Goal: Information Seeking & Learning: Learn about a topic

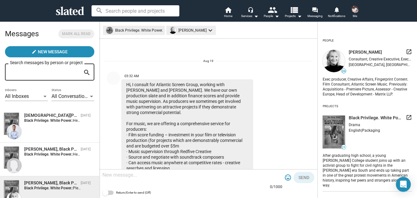
scroll to position [158, 0]
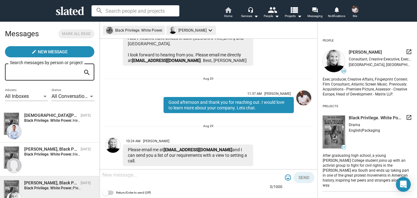
click at [229, 11] on mat-icon "home" at bounding box center [227, 9] width 7 height 7
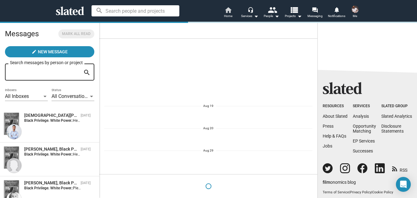
scroll to position [0, 0]
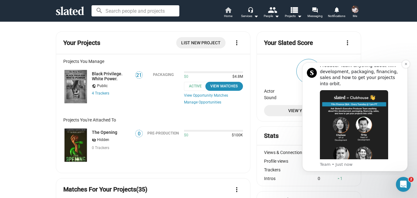
scroll to position [47, 0]
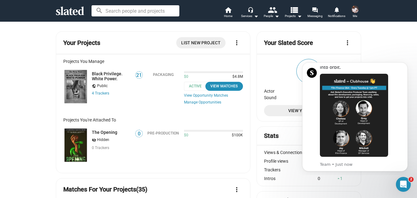
click at [405, 63] on icon "Dismiss notification" at bounding box center [405, 63] width 3 height 3
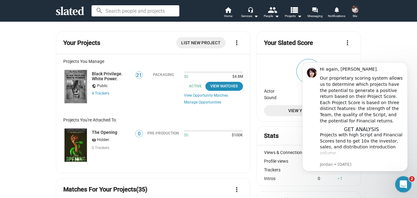
click at [403, 183] on icon "Open Intercom Messenger" at bounding box center [403, 184] width 10 height 10
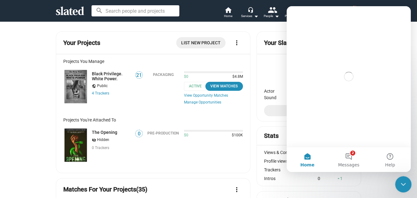
scroll to position [0, 0]
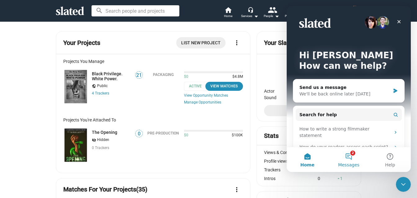
click at [348, 157] on button "2 Messages" at bounding box center [348, 159] width 41 height 25
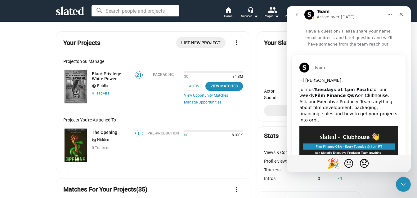
scroll to position [119, 0]
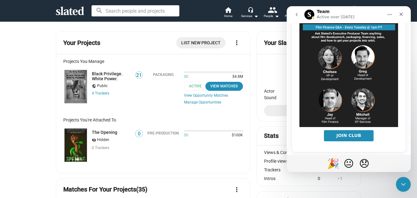
click at [330, 51] on img "Team says…" at bounding box center [349, 67] width 99 height 120
click at [402, 14] on icon "Close" at bounding box center [401, 14] width 3 height 3
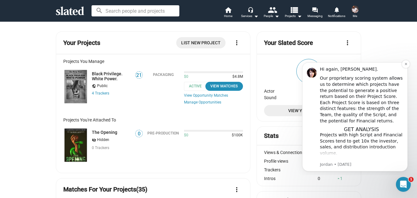
scroll to position [31, 0]
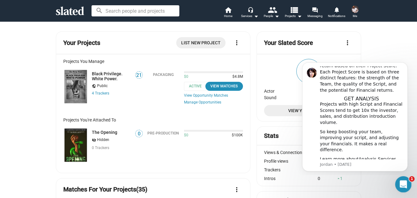
click at [402, 184] on icon "Open Intercom Messenger" at bounding box center [403, 184] width 10 height 10
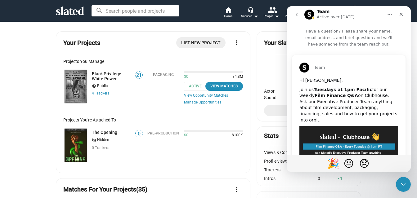
scroll to position [119, 0]
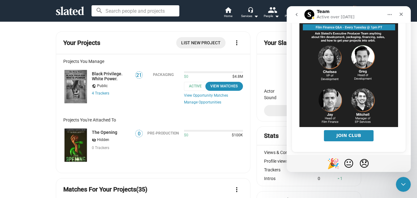
click at [298, 14] on icon "go back" at bounding box center [296, 14] width 5 height 5
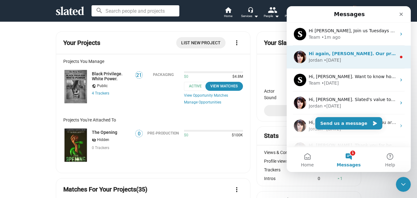
click at [341, 57] on div "Hi again, [PERSON_NAME]. Our proprietary scoring system allows us to determine …" at bounding box center [353, 54] width 88 height 7
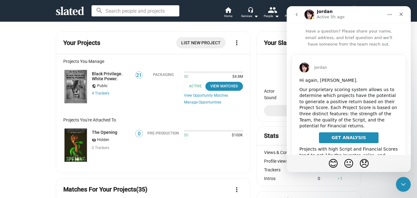
scroll to position [70, 0]
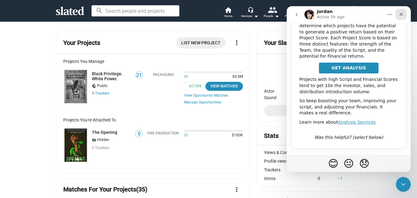
click at [402, 13] on icon "Close" at bounding box center [401, 14] width 5 height 5
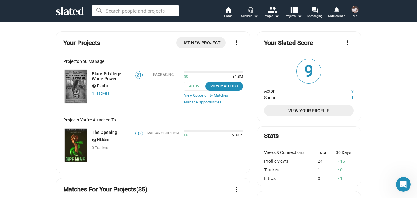
click at [252, 15] on mat-icon "arrow_drop_down" at bounding box center [255, 15] width 7 height 7
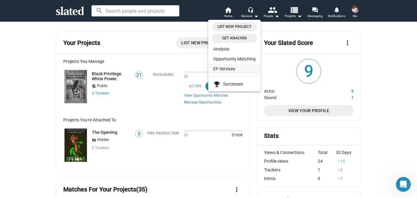
click at [230, 70] on link "EP Services" at bounding box center [234, 69] width 52 height 10
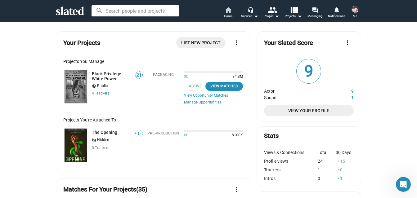
click at [228, 11] on mat-icon "home" at bounding box center [227, 9] width 7 height 7
click at [95, 75] on link "Black Privilege. White Power." at bounding box center [111, 76] width 39 height 10
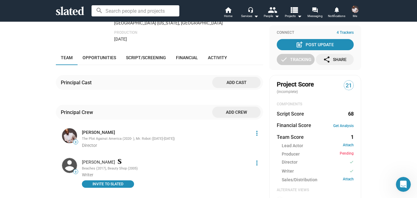
scroll to position [62, 0]
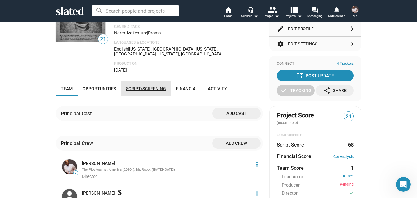
click at [148, 86] on span "Script/Screening" at bounding box center [146, 88] width 40 height 5
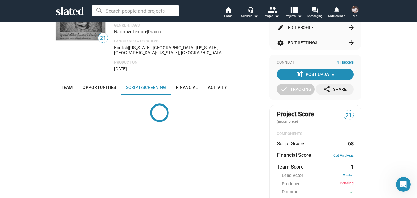
scroll to position [117, 0]
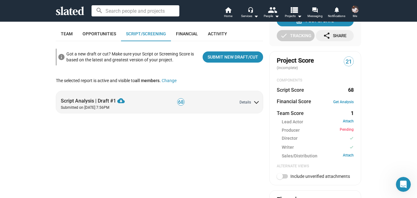
click at [245, 100] on button "Details" at bounding box center [249, 102] width 19 height 5
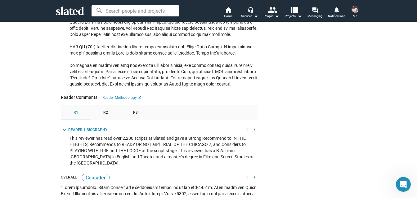
scroll to position [829, 0]
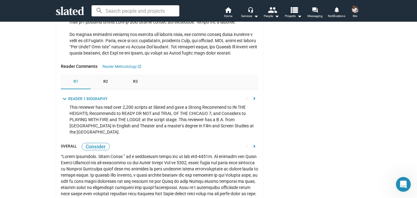
click at [105, 79] on span "R2" at bounding box center [105, 81] width 5 height 5
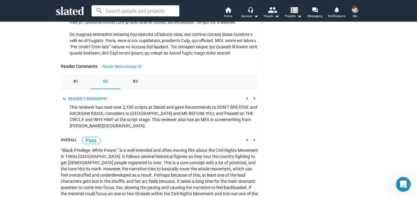
click at [74, 79] on span "R1" at bounding box center [76, 81] width 5 height 5
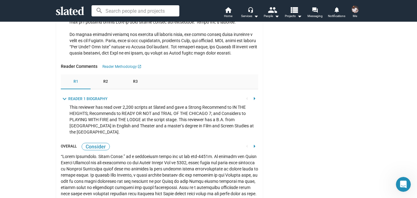
click at [129, 74] on div "R3" at bounding box center [135, 81] width 30 height 15
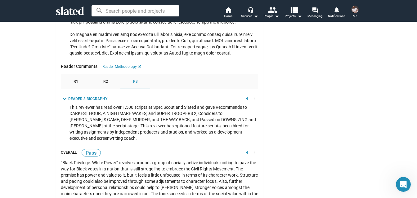
click at [103, 79] on span "R2" at bounding box center [105, 81] width 5 height 5
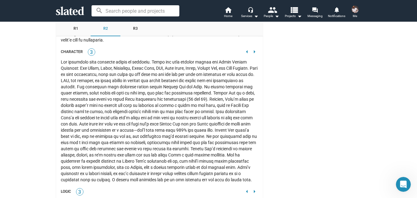
scroll to position [1326, 0]
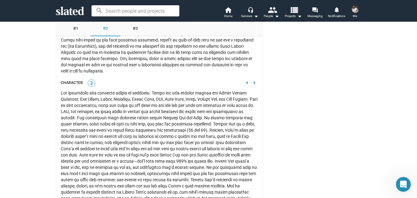
click at [74, 29] on span "R1" at bounding box center [76, 28] width 5 height 5
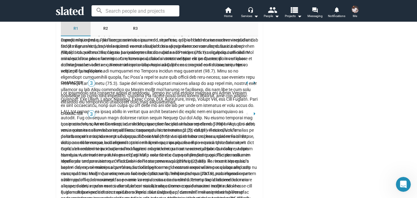
scroll to position [863, 0]
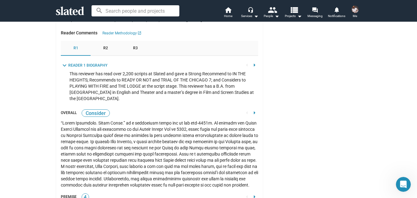
click at [103, 46] on span "R2" at bounding box center [105, 48] width 5 height 5
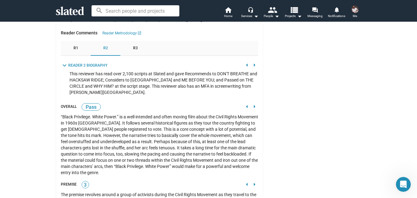
click at [253, 103] on mat-icon "arrow_right" at bounding box center [254, 106] width 7 height 7
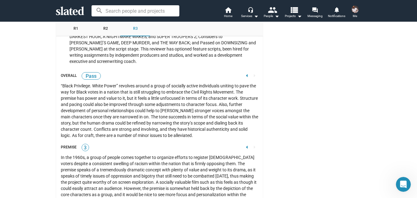
scroll to position [689, 0]
